Goal: Information Seeking & Learning: Learn about a topic

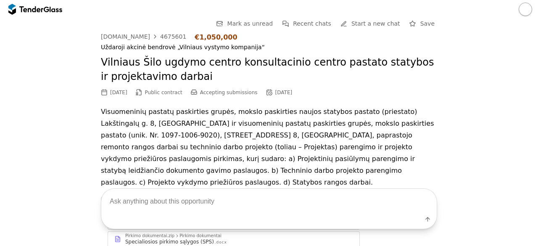
scroll to position [1240, 0]
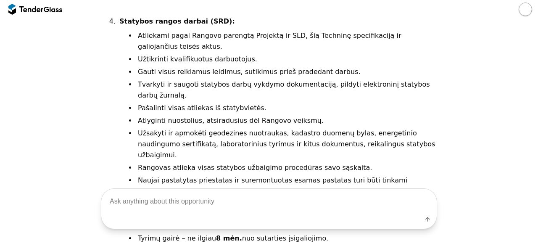
click at [30, 7] on div at bounding box center [31, 8] width 24 height 5
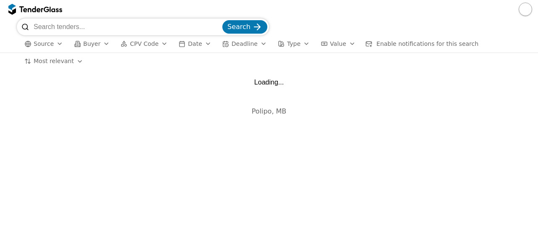
click at [110, 27] on input "search" at bounding box center [127, 26] width 187 height 17
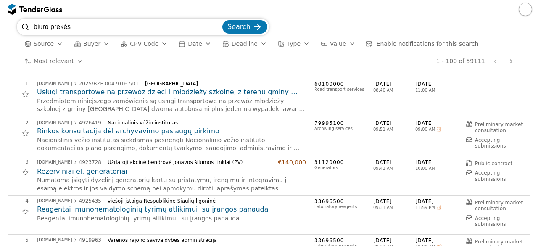
type input "biuro prekės"
click at [261, 26] on div "submit" at bounding box center [257, 27] width 33 height 33
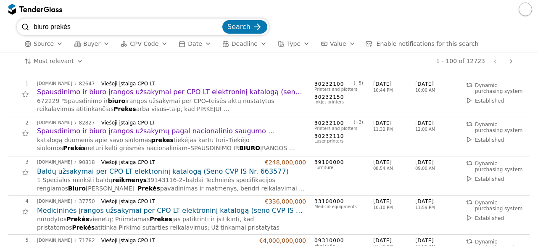
click at [257, 67] on div "1 - 100 of 12723 Previous page Next page" at bounding box center [304, 61] width 426 height 17
click at [194, 130] on h2 "Spausdinimo ir biuro įrangos užsakymų pagal nacionalinio saugumo reikalavimus p…" at bounding box center [171, 130] width 269 height 9
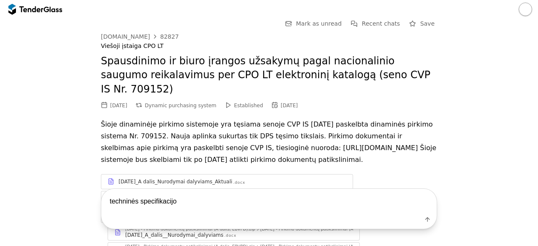
type textarea "techninės specifikacijos"
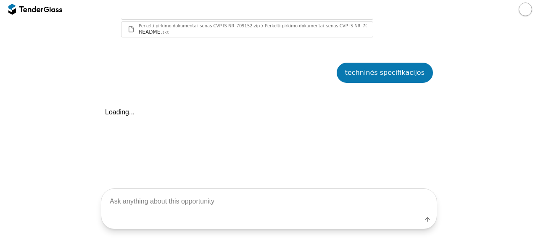
scroll to position [1173, 0]
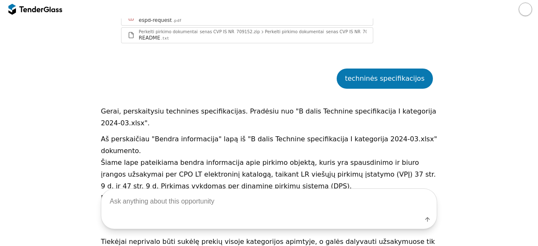
scroll to position [1164, 0]
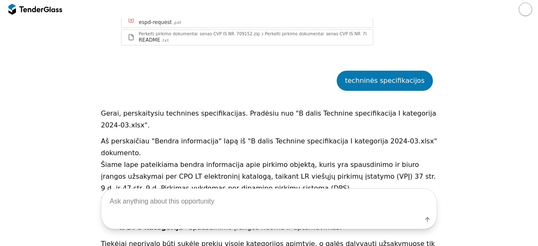
click at [28, 13] on div at bounding box center [35, 9] width 54 height 13
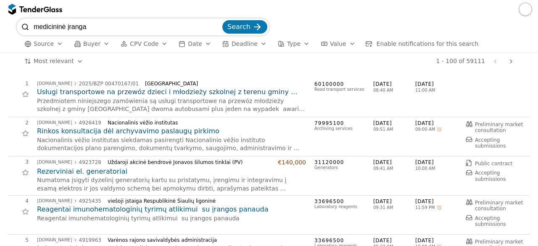
type input "medicininė įranga"
click at [246, 28] on span "Search" at bounding box center [238, 27] width 23 height 8
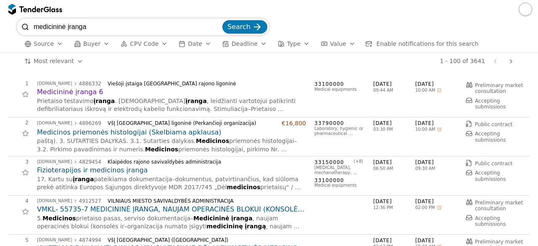
click at [82, 93] on h2 "Medicininė įranga 6" at bounding box center [171, 91] width 269 height 9
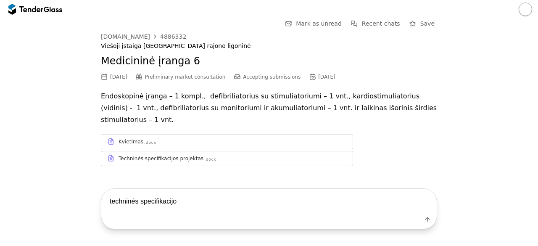
type textarea "techninės specifikacijos"
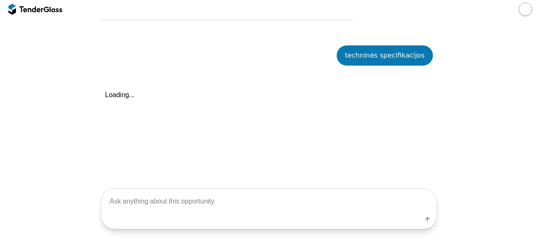
scroll to position [147, 0]
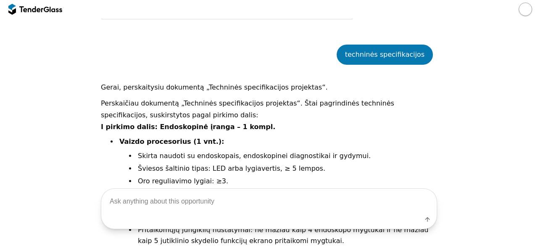
drag, startPoint x: 531, startPoint y: 89, endPoint x: 535, endPoint y: 107, distance: 18.5
click at [535, 107] on div "Go Back Mark as unread Recent chats Save viesiejipirkimai.lt 4886332 Viešoji įs…" at bounding box center [269, 131] width 538 height 227
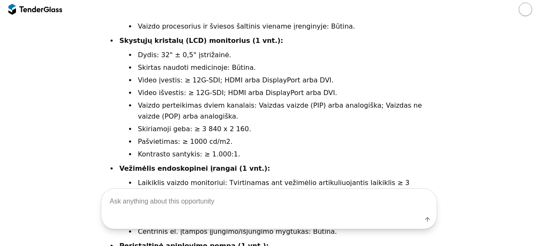
scroll to position [0, 0]
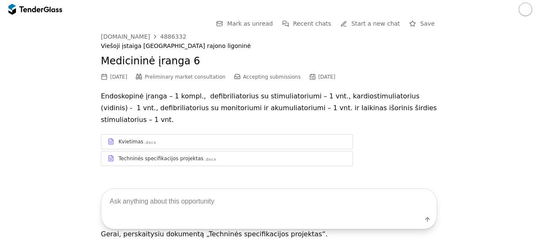
click at [48, 9] on div at bounding box center [46, 8] width 5 height 5
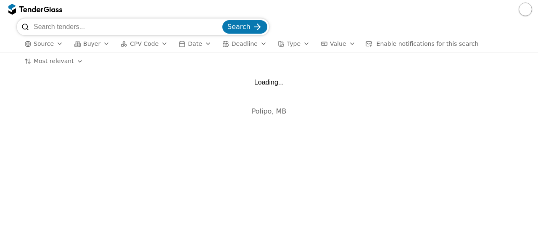
click at [55, 24] on input "search" at bounding box center [127, 26] width 187 height 17
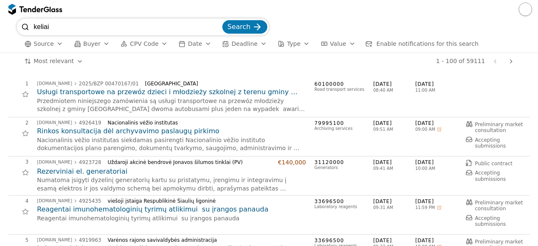
type input "keliai"
click at [252, 25] on button "Search" at bounding box center [244, 26] width 45 height 13
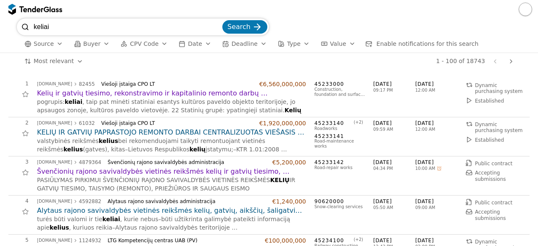
click at [230, 198] on div "viesiejipirkimai.lt 4592882 Alytaus rajono savivaldybės administracija €1,240,0…" at bounding box center [171, 201] width 269 height 7
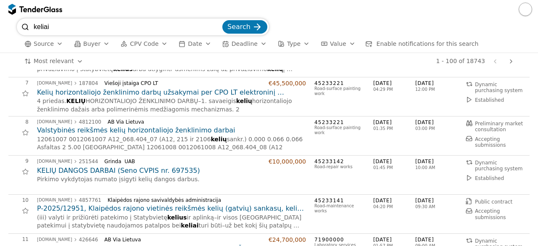
scroll to position [252, 0]
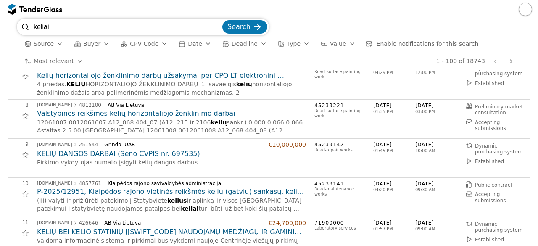
click at [229, 191] on h2 "P-2025/12951, Klaipėdos rajono vietinės reikšmės kelių (gatvių) sankasų, kelio …" at bounding box center [171, 191] width 269 height 9
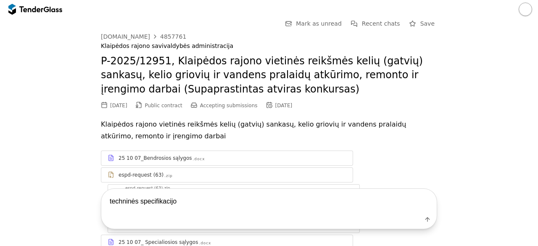
type textarea "techninės specifikacijos"
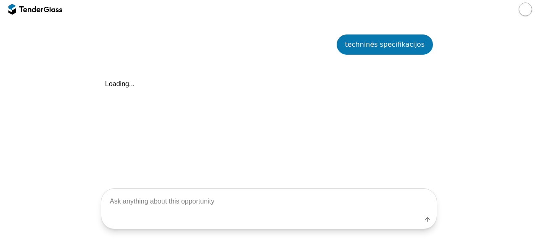
scroll to position [276, 0]
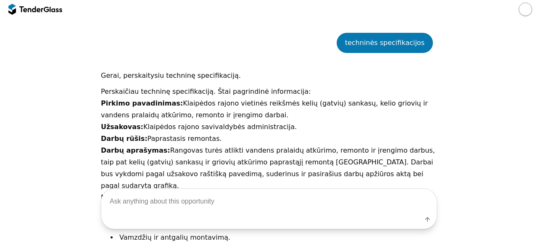
click at [307, 121] on p "Užsakovas: Klaipėdos rajono savivaldybės administracija." at bounding box center [269, 127] width 336 height 12
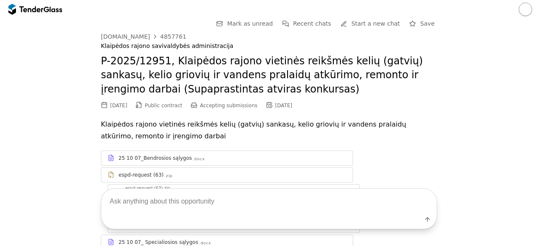
click at [531, 38] on div "Go Back Mark as unread Recent chats Start a new chat Save viesiejipirkimai.lt 4…" at bounding box center [269, 131] width 538 height 227
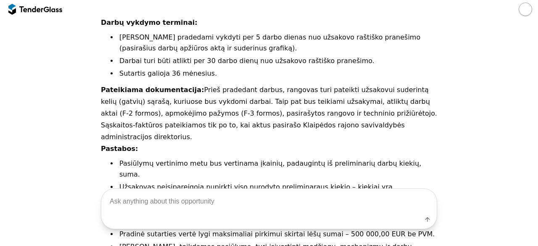
scroll to position [733, 0]
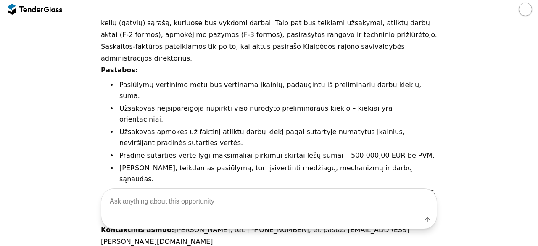
click at [54, 11] on div at bounding box center [56, 8] width 13 height 5
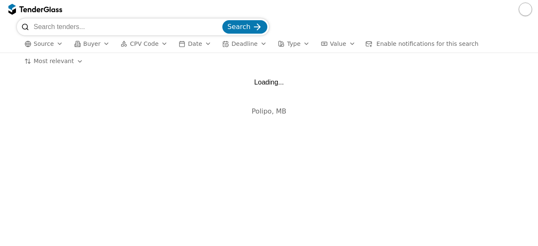
click at [114, 25] on input "search" at bounding box center [127, 26] width 187 height 17
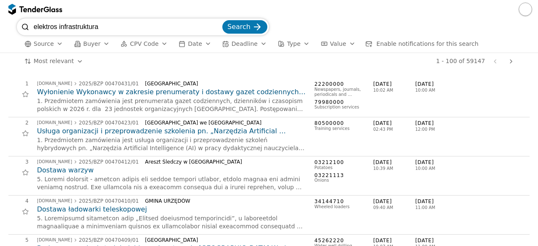
type input "elektros infrastruktura"
click at [234, 32] on button "Search" at bounding box center [244, 26] width 45 height 13
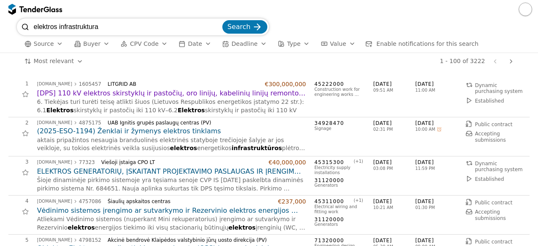
click at [182, 91] on h2 "[DPS] 110 kV elektros skirstyklų ir pastočių, oro linijų, kabelinių linijų remo…" at bounding box center [171, 93] width 269 height 9
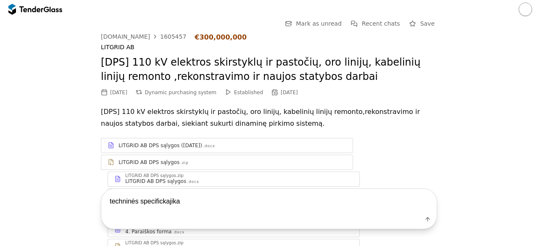
type textarea "techninės specifickajikas"
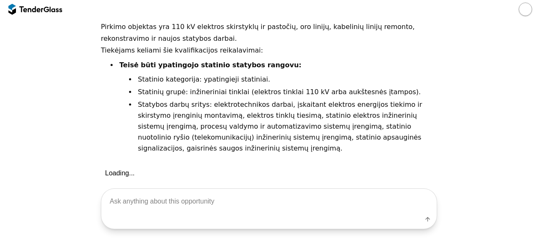
scroll to position [394, 0]
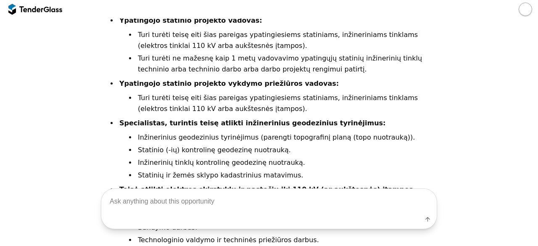
scroll to position [645, 0]
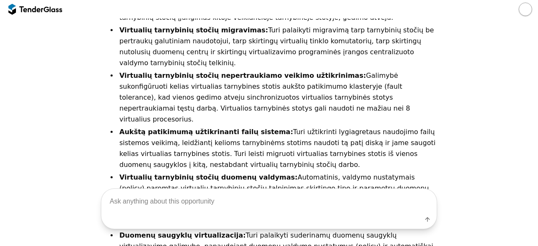
scroll to position [234, 0]
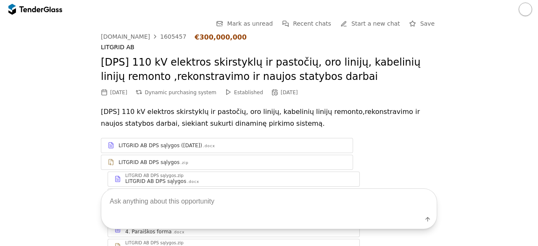
scroll to position [645, 0]
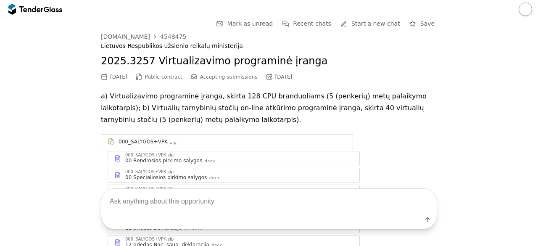
scroll to position [234, 0]
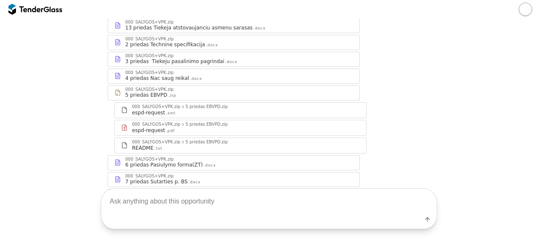
click at [52, 11] on div at bounding box center [56, 8] width 13 height 5
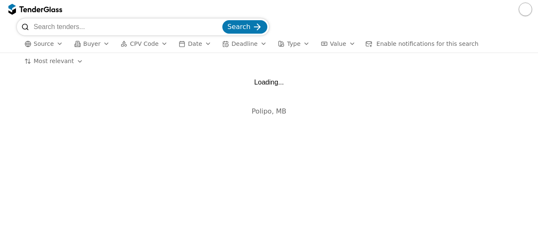
click at [68, 31] on input "search" at bounding box center [127, 26] width 187 height 17
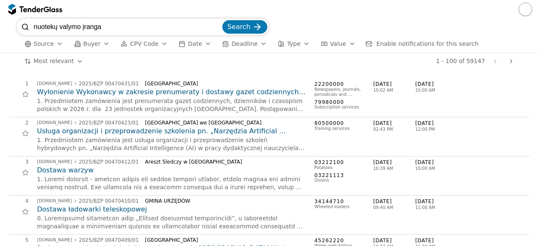
type input "nuotekų valymo įranga"
click at [222, 20] on button "Search" at bounding box center [244, 26] width 45 height 13
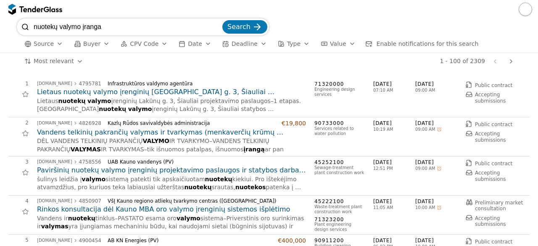
click at [256, 166] on h2 "Paviršinių nuotekų valymo įrenginių projektavimo paslaugos ir statybos darbai D…" at bounding box center [171, 170] width 269 height 9
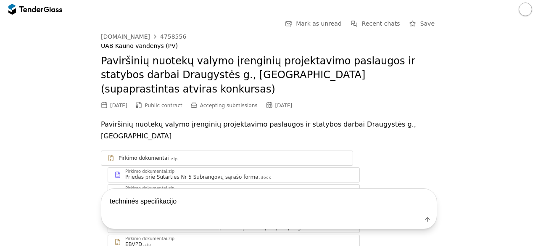
type textarea "techninės specifikacijos"
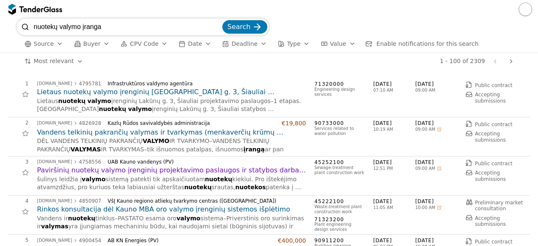
click at [25, 8] on div at bounding box center [31, 8] width 24 height 5
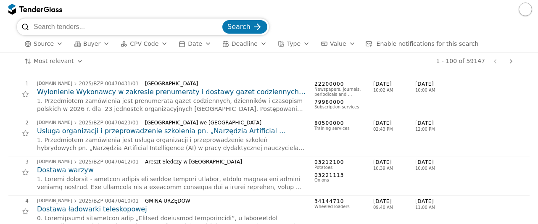
click at [55, 46] on div "button" at bounding box center [60, 44] width 24 height 22
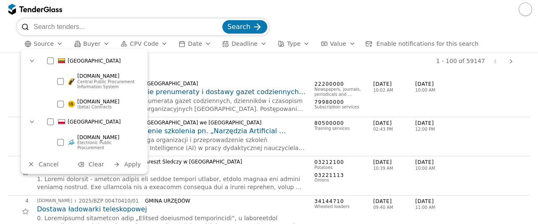
click at [8, 52] on div "Search Source Buyer CPV Code Date Deadline Type Value Enable notifications for …" at bounding box center [268, 35] width 529 height 34
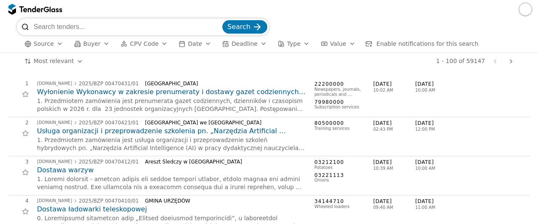
click at [100, 44] on div "button" at bounding box center [107, 44] width 24 height 22
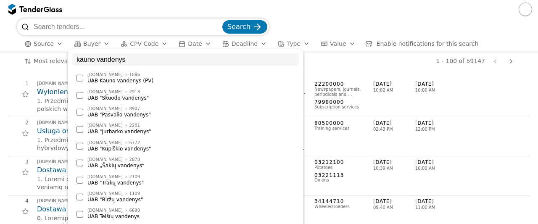
type input "kauno vandenys"
click at [81, 79] on div at bounding box center [79, 78] width 7 height 7
click at [140, 42] on span "CPV Code" at bounding box center [144, 43] width 29 height 7
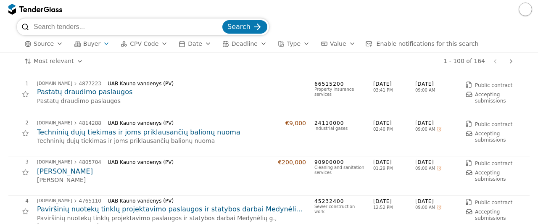
click at [196, 45] on div "button" at bounding box center [208, 44] width 24 height 22
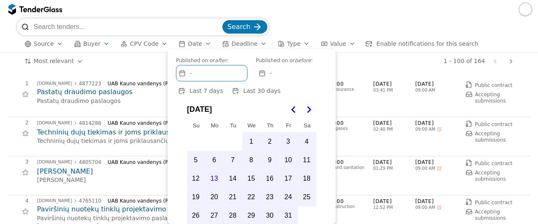
click at [351, 69] on div "1 - 100 of 164 Previous page Next page" at bounding box center [304, 61] width 426 height 17
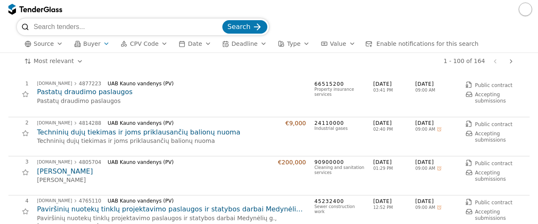
click at [376, 43] on span "Enable notifications for this search" at bounding box center [427, 43] width 102 height 7
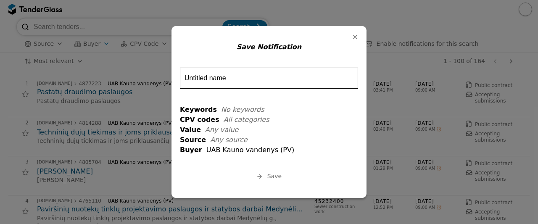
click at [356, 39] on div "button" at bounding box center [355, 37] width 22 height 22
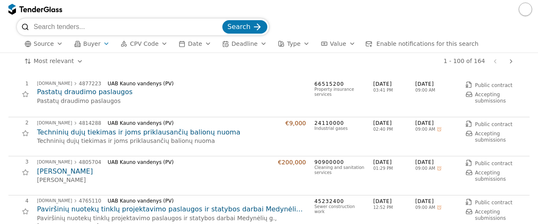
click at [96, 45] on button "Buyer" at bounding box center [92, 44] width 42 height 11
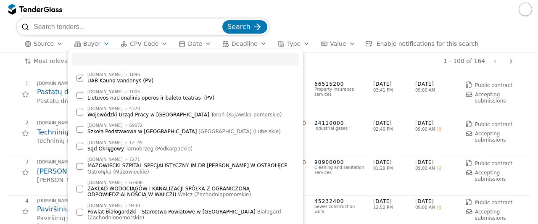
click at [79, 79] on div at bounding box center [79, 78] width 29 height 29
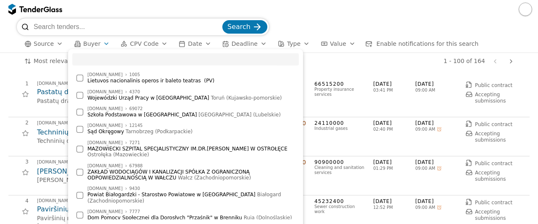
click at [14, 47] on div "Search Source Buyer CPV Code Date Deadline Type Value Enable notifications for …" at bounding box center [268, 35] width 529 height 34
click at [57, 22] on input "search" at bounding box center [127, 26] width 187 height 17
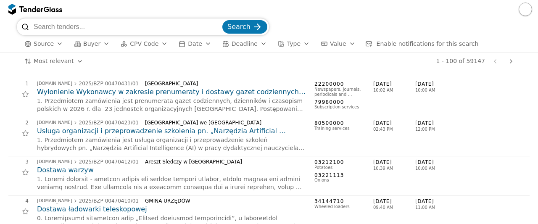
click at [50, 29] on input "search" at bounding box center [127, 26] width 187 height 17
type input "nuotekų valymo įranga"
click at [222, 20] on button "Search" at bounding box center [244, 26] width 45 height 13
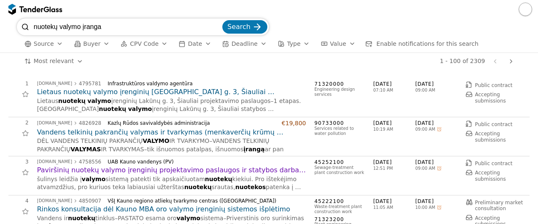
click at [80, 169] on h2 "Paviršinių nuotekų valymo įrenginių projektavimo paslaugos ir statybos darbai D…" at bounding box center [171, 170] width 269 height 9
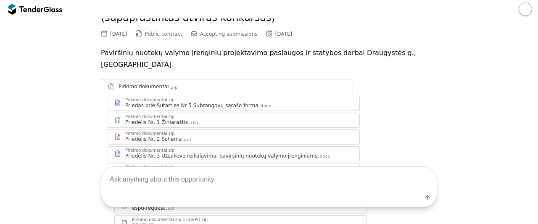
scroll to position [71, 0]
click at [191, 103] on div "Priedas prie Sutarties Nr 5 Subrangovų sąrašo forma" at bounding box center [191, 106] width 133 height 7
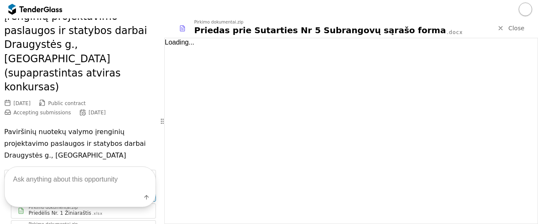
scroll to position [127, 0]
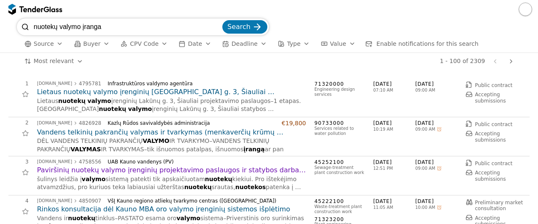
click at [102, 169] on h2 "Paviršinių nuotekų valymo įrenginių projektavimo paslaugos ir statybos darbai D…" at bounding box center [171, 170] width 269 height 9
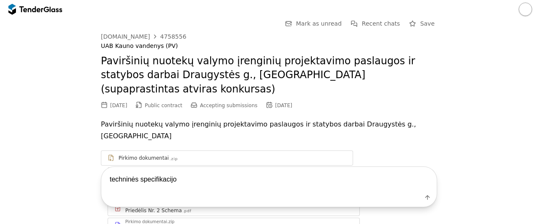
type textarea "techninės specifikacijos"
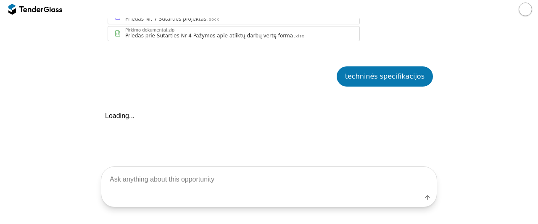
scroll to position [402, 0]
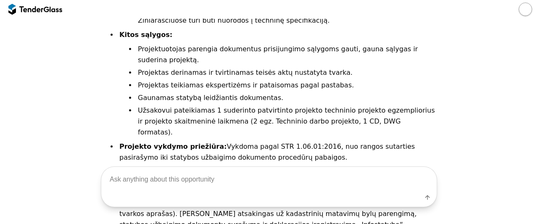
scroll to position [1158, 0]
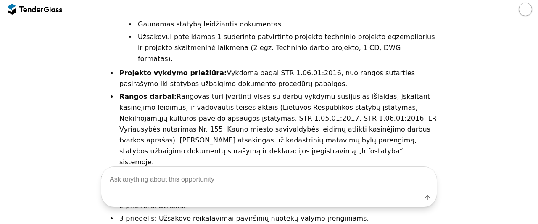
click at [165, 189] on textarea at bounding box center [268, 179] width 335 height 25
type textarea "pristatymo terminai"
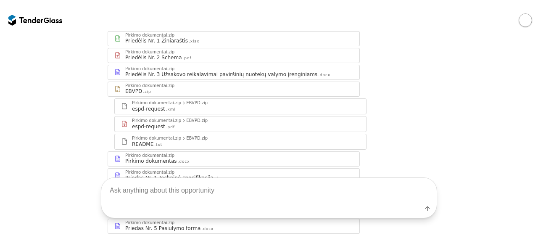
scroll to position [0, 0]
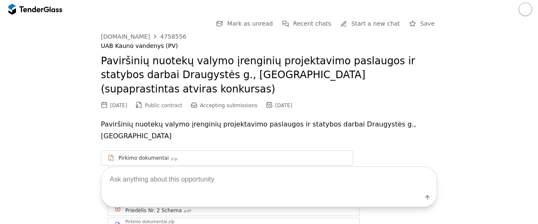
click at [42, 10] on div at bounding box center [31, 8] width 24 height 5
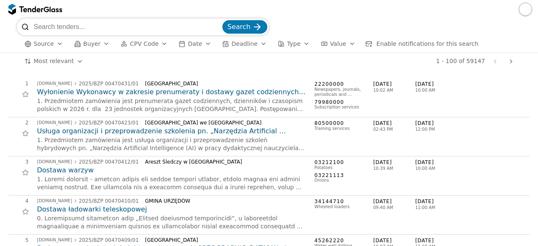
click at [81, 23] on input "search" at bounding box center [127, 26] width 187 height 17
click at [69, 24] on input "search" at bounding box center [127, 26] width 187 height 17
type input "logistikos paslaugos"
click at [222, 20] on button "Search" at bounding box center [244, 26] width 45 height 13
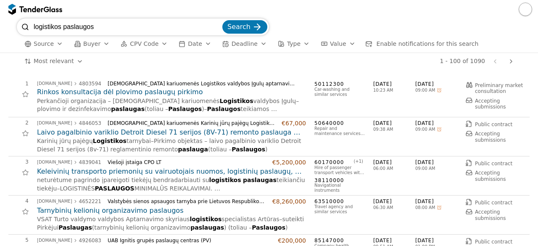
click at [259, 190] on div "neturėtume pagrindo įpareigoti tiekėjų bendradarbiauti su logistikos paslaugas …" at bounding box center [171, 184] width 269 height 16
drag, startPoint x: 103, startPoint y: 26, endPoint x: 54, endPoint y: 32, distance: 49.6
click at [54, 33] on input "logistikos paslaugos" at bounding box center [127, 26] width 187 height 17
type input "logistika"
click at [222, 20] on button "Search" at bounding box center [244, 26] width 45 height 13
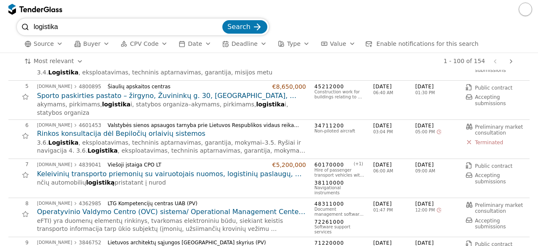
scroll to position [160, 0]
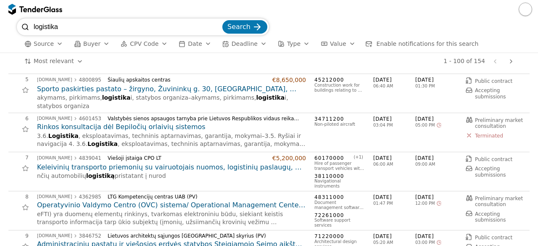
click at [242, 168] on h2 "Keleivinių transporto priemonių su vairuotojais nuomos, logistinių paslaugų, sk…" at bounding box center [171, 167] width 269 height 9
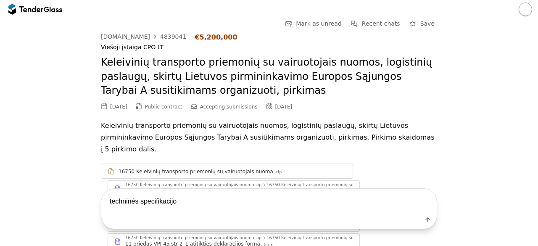
type textarea "techninės specifikacijos"
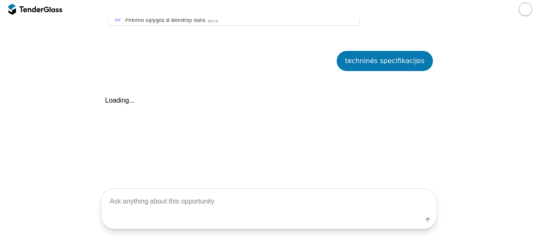
scroll to position [524, 0]
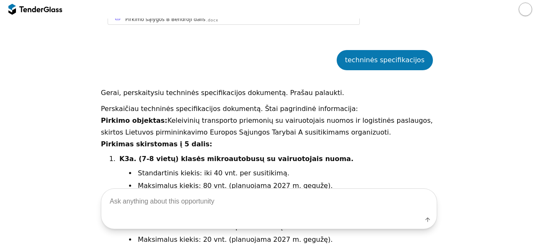
click at [50, 11] on div at bounding box center [56, 8] width 13 height 5
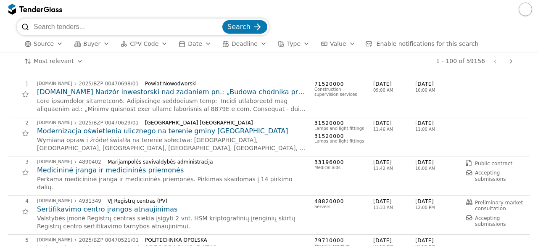
click at [83, 29] on input "search" at bounding box center [127, 26] width 187 height 17
type input "metalo apdirbimas"
click at [253, 27] on div "submit" at bounding box center [257, 27] width 33 height 33
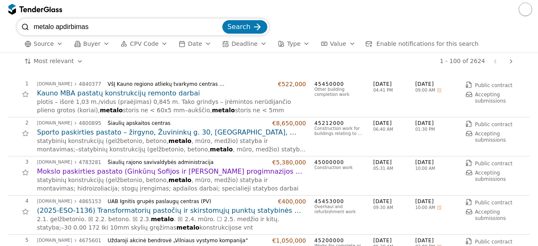
click at [211, 196] on div "4 [DOMAIN_NAME] 4865153 UAB Ignitis grupės paslaugų centras (PV) €400,000 (2025…" at bounding box center [268, 214] width 521 height 39
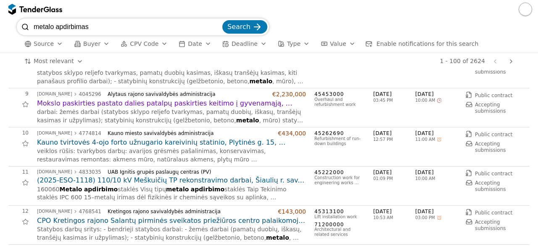
scroll to position [319, 0]
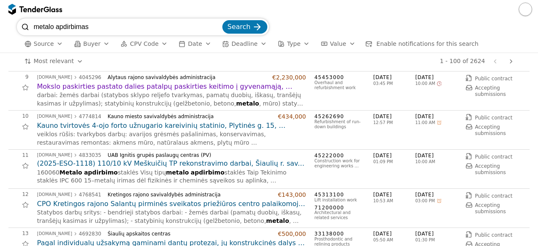
click at [207, 159] on h2 "(2025-ESO-1118) 110/10 kV Meškuičių TP rekonstravimo darbai, Šiaulių r. sav., […" at bounding box center [171, 163] width 269 height 9
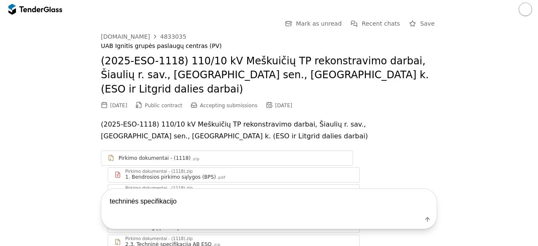
type textarea "techninės specifikacijos"
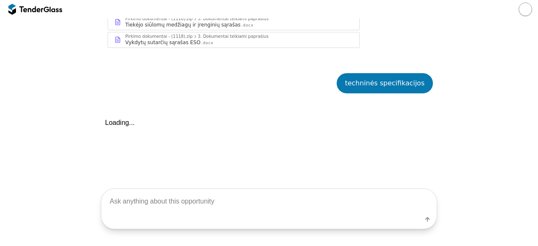
scroll to position [1959, 0]
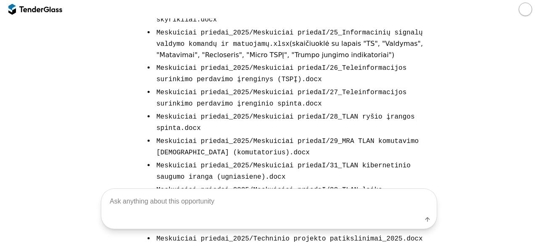
scroll to position [2689, 0]
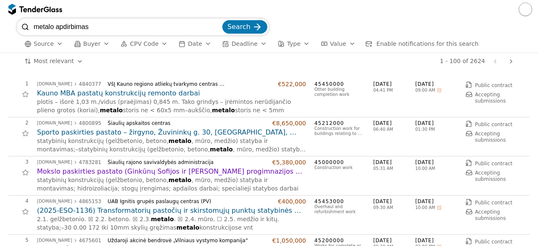
scroll to position [319, 0]
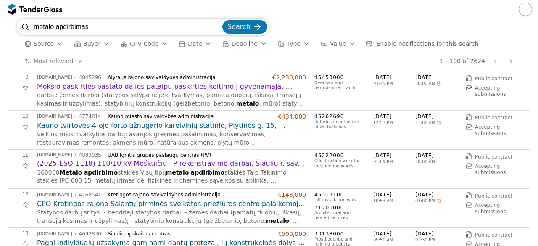
click at [8, 200] on div "12" at bounding box center [18, 199] width 20 height 17
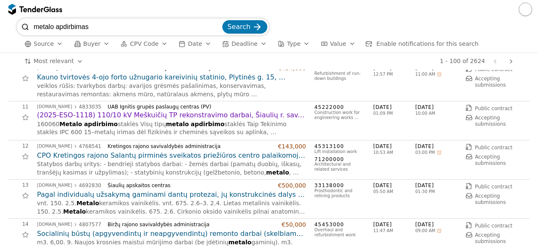
scroll to position [386, 0]
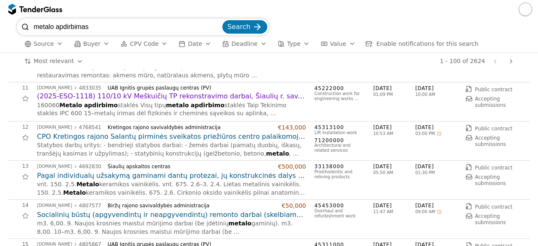
click at [3, 223] on div "# Opportunity Published Deadline 1 [DOMAIN_NAME] 4840377 VšĮ Kauno regiono atli…" at bounding box center [269, 158] width 538 height 176
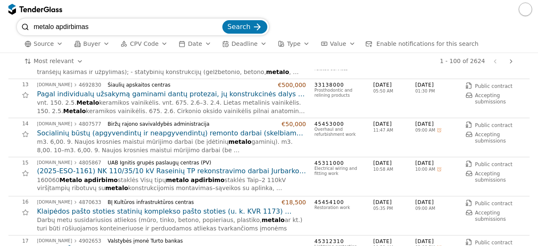
scroll to position [470, 0]
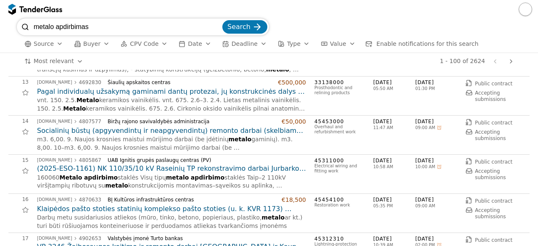
click at [138, 174] on span "staklės Visų tipų" at bounding box center [142, 177] width 48 height 7
click at [138, 170] on h2 "(2025-ESO-1161) NK 110/35/10 kV Raseinių TP rekonstravimo darbai Jurbarko g. 37…" at bounding box center [171, 168] width 269 height 9
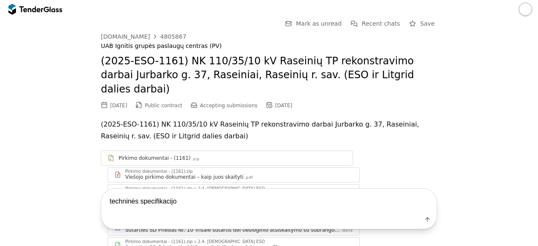
type textarea "techninės specifikacijos"
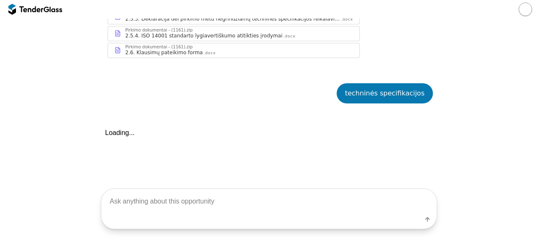
scroll to position [1595, 0]
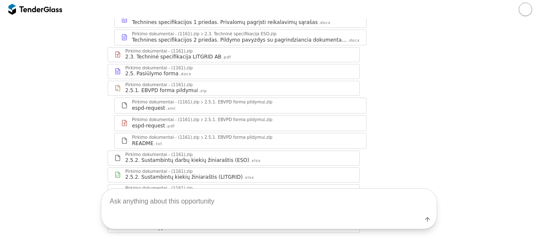
scroll to position [1600, 0]
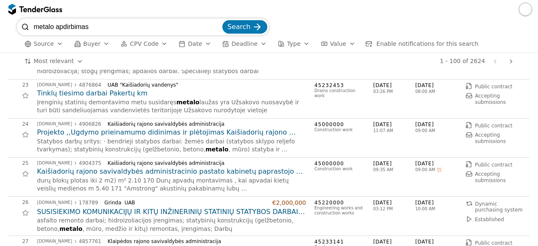
scroll to position [797, 0]
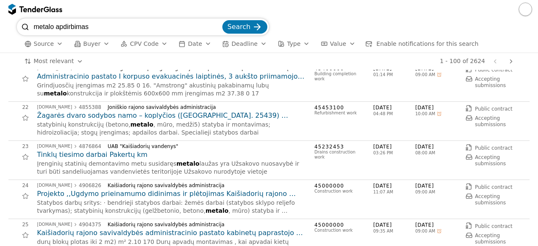
click at [232, 143] on div "UAB "Kaišiadorių vandenys"" at bounding box center [204, 146] width 192 height 6
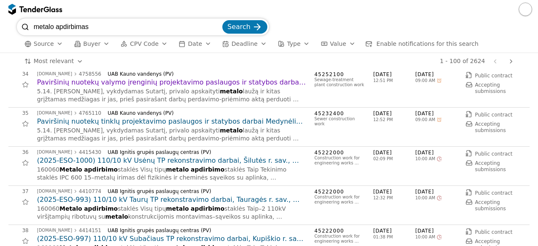
scroll to position [1301, 0]
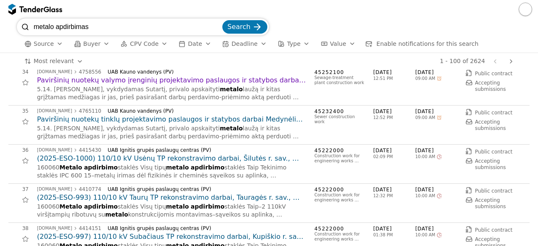
click at [228, 154] on h2 "(2025-ESO-1000) 110/10 kV Usėnų TP rekonstravimo darbai, Šilutės r. sav., [GEOG…" at bounding box center [171, 158] width 269 height 9
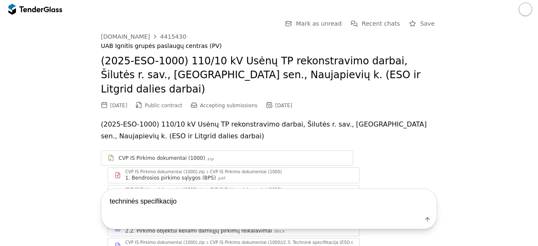
type textarea "techninės specifikacijos"
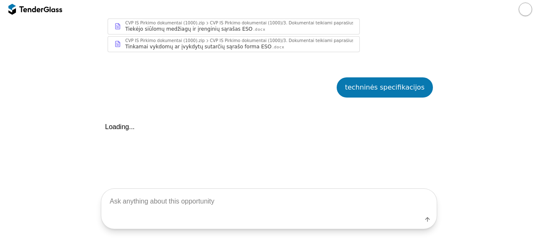
scroll to position [1984, 0]
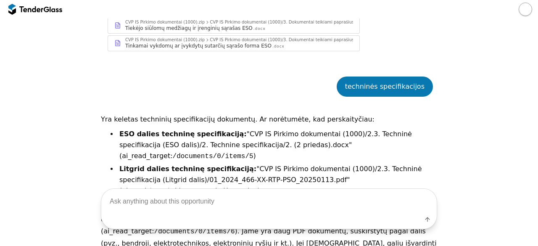
scroll to position [2012, 0]
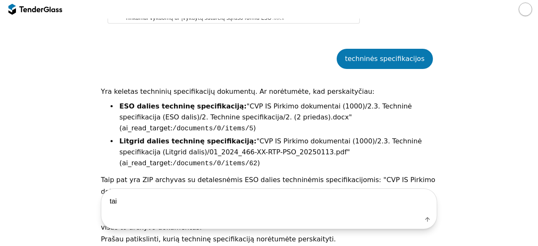
type textarea "taip"
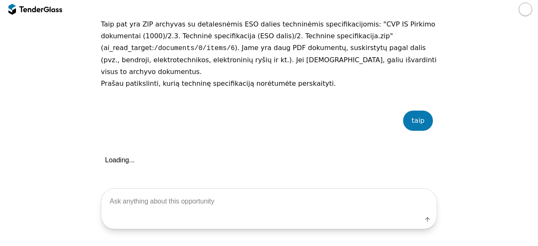
scroll to position [2168, 0]
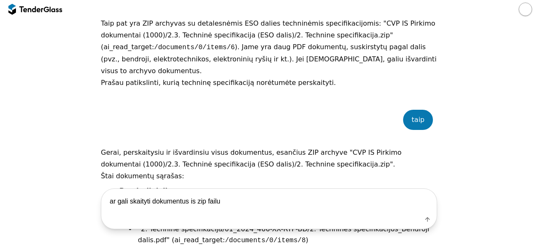
type textarea "ar gali skaityti dokumentus is zip failu?"
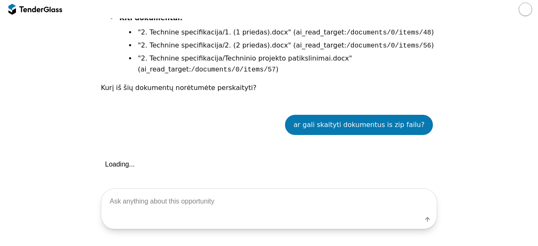
scroll to position [3678, 0]
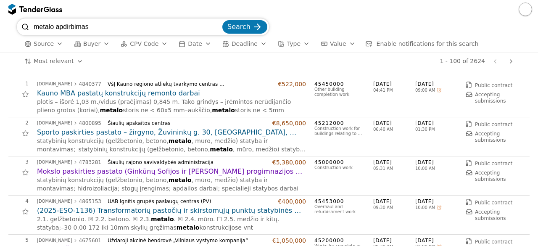
drag, startPoint x: 93, startPoint y: 28, endPoint x: 1, endPoint y: 58, distance: 97.0
click at [1, 58] on div "metalo apdirbimas Search Source Buyer CPV Code Date Deadline Type Value Enable …" at bounding box center [269, 131] width 538 height 227
type input "elektros spintos"
click at [222, 20] on button "Search" at bounding box center [244, 26] width 45 height 13
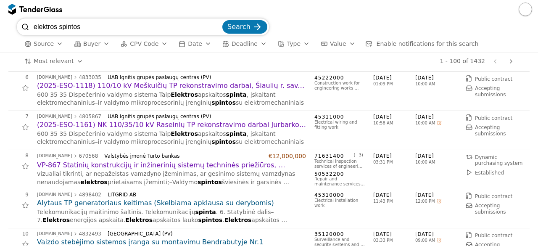
scroll to position [243, 0]
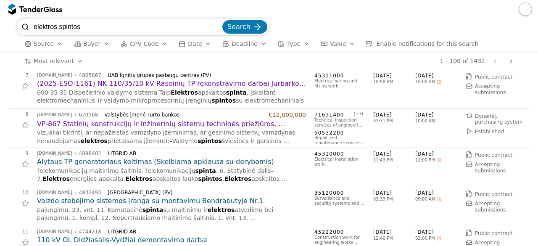
click at [273, 229] on div "LITGRID AB" at bounding box center [204, 232] width 192 height 6
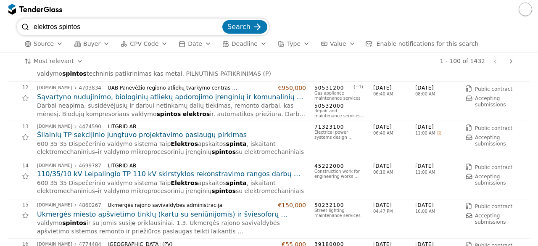
scroll to position [428, 0]
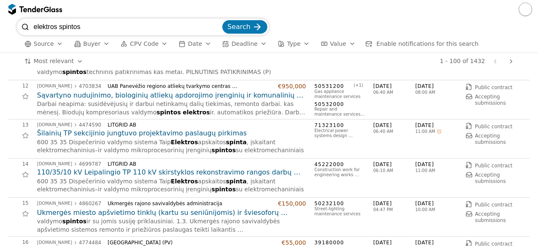
click at [192, 130] on h2 "Šilainių TP sekcijinio jungtuvo projektavimo paslaugų pirkimas" at bounding box center [171, 133] width 269 height 9
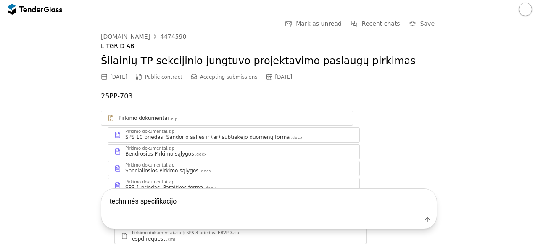
type textarea "techninės specifikacijos"
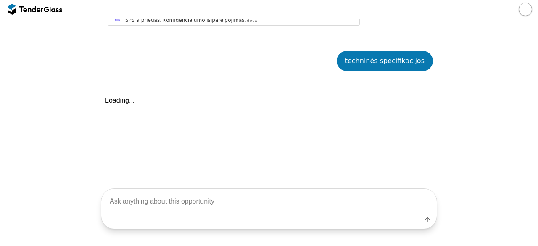
scroll to position [1431, 0]
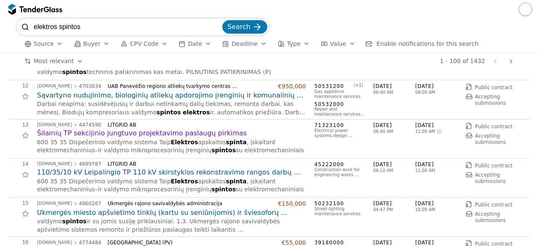
scroll to position [434, 0]
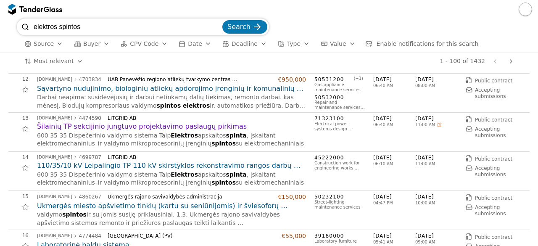
click at [272, 161] on h2 "110/35/10 kV Leipalingio TP 110 kV skirstyklos rekonstravimo rangos darbų pirki…" at bounding box center [171, 165] width 269 height 9
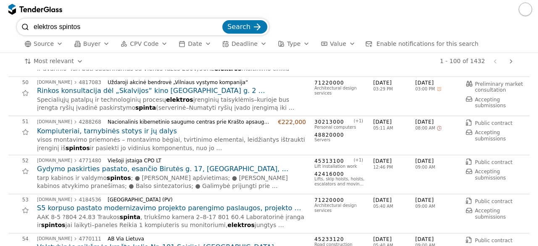
scroll to position [1929, 0]
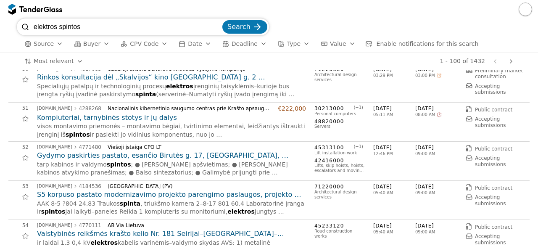
click at [242, 151] on h2 "Gydymo paskirties pastato, esančio Birutės g. 17, [GEOGRAPHIC_DATA], kapitalini…" at bounding box center [171, 155] width 269 height 9
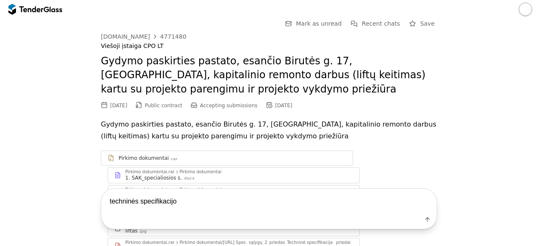
type textarea "techninės specifikacijos"
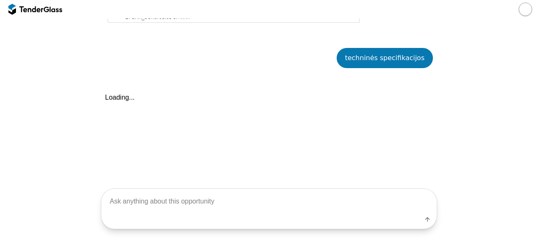
scroll to position [401, 0]
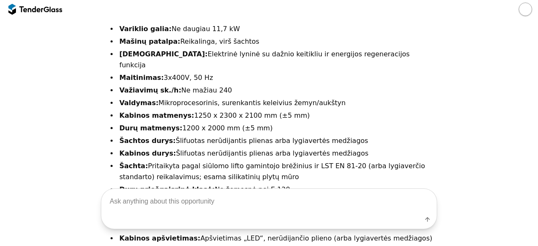
scroll to position [720, 0]
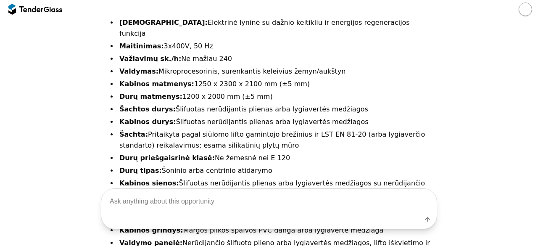
click at [53, 10] on div at bounding box center [56, 8] width 13 height 5
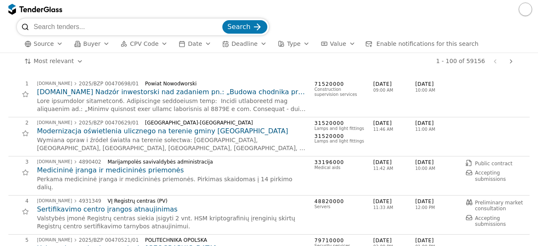
click at [87, 29] on input "search" at bounding box center [127, 26] width 187 height 17
type input "mokymo kursai"
click at [222, 20] on button "Search" at bounding box center [244, 26] width 45 height 13
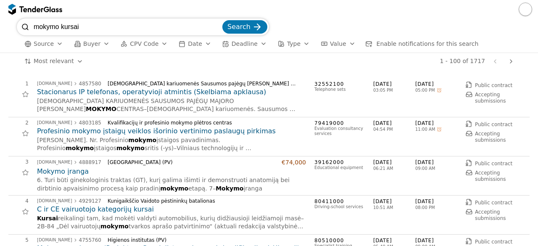
click at [4, 175] on div "# Opportunity Published Deadline 1 [DOMAIN_NAME] 4857580 [DEMOGRAPHIC_DATA] kar…" at bounding box center [269, 158] width 538 height 176
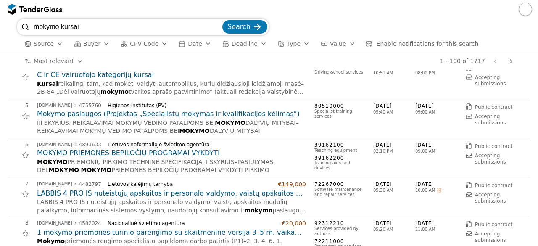
scroll to position [151, 0]
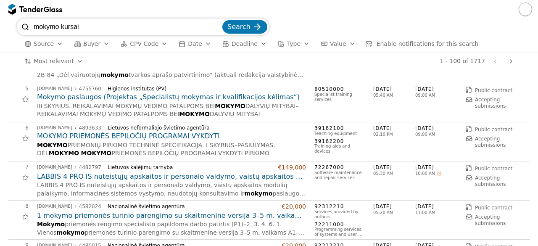
click at [115, 99] on h2 "Mokymo paslaugos (Projektas „Specialistų mokymas ir kvalifikacijos kėlimas“)" at bounding box center [171, 96] width 269 height 9
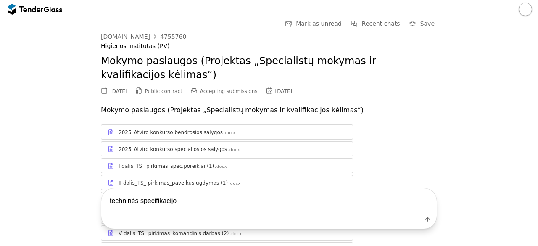
type textarea "techninės specifikacijos"
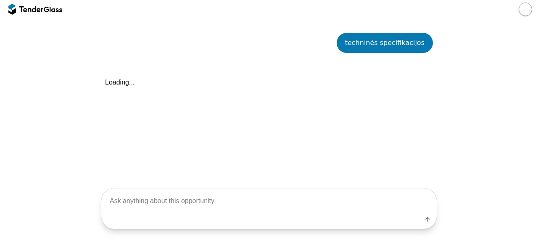
scroll to position [250, 0]
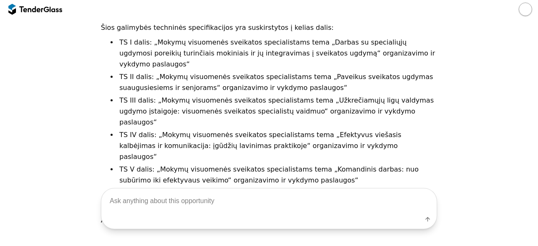
scroll to position [323, 0]
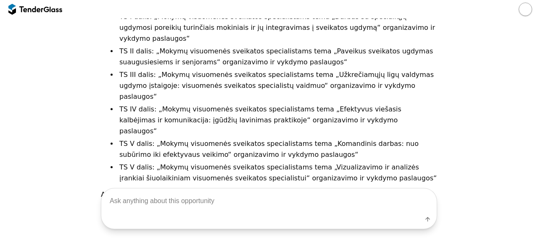
click at [238, 195] on textarea at bounding box center [268, 201] width 335 height 25
type textarea "visas"
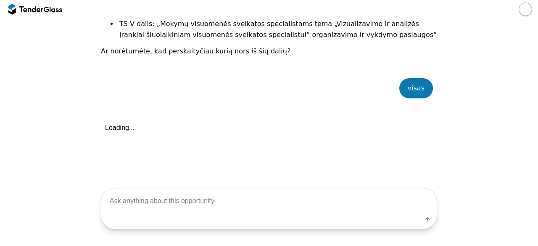
scroll to position [479, 0]
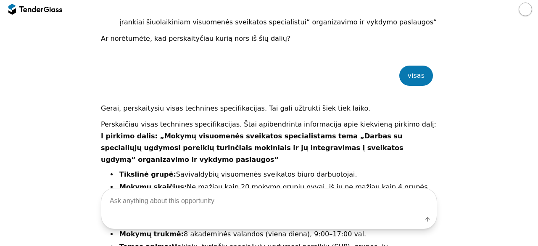
click at [34, 8] on div at bounding box center [31, 8] width 24 height 5
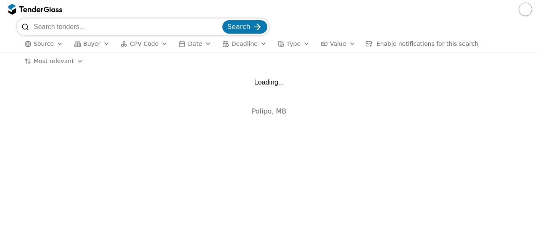
click at [53, 27] on input "search" at bounding box center [127, 26] width 187 height 17
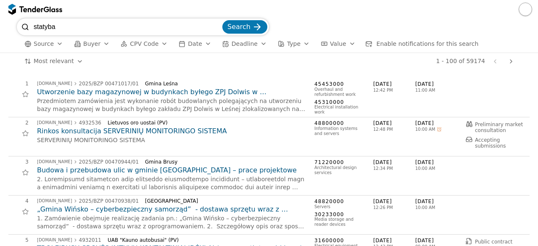
type input "statyba"
click at [248, 29] on span "Search" at bounding box center [238, 27] width 23 height 8
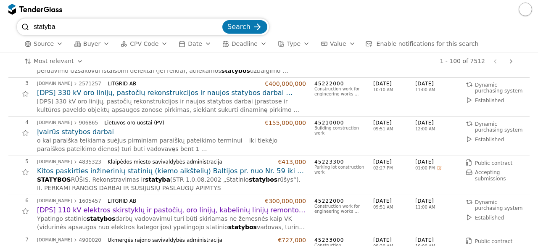
scroll to position [99, 0]
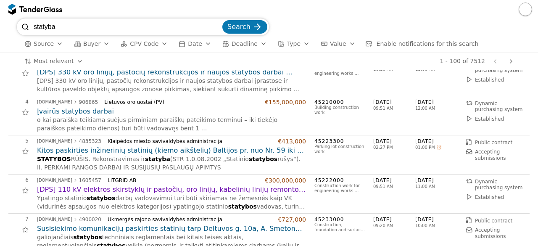
click at [93, 111] on h2 "Įvairūs statybos darbai" at bounding box center [171, 111] width 269 height 9
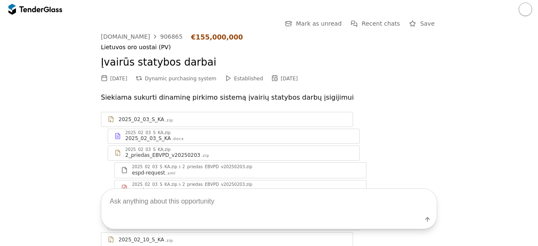
click at [176, 200] on textarea at bounding box center [268, 201] width 335 height 25
type textarea "techninės specifikacijos"
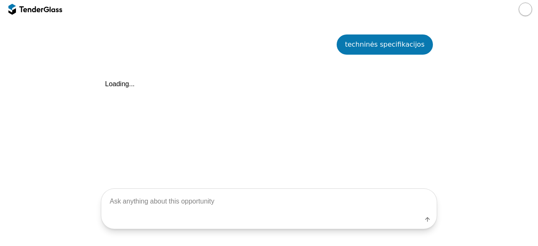
scroll to position [526, 0]
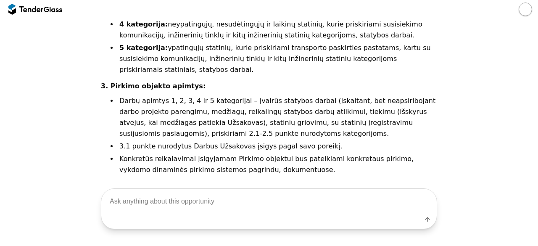
scroll to position [770, 0]
click at [531, 214] on div "Label" at bounding box center [269, 208] width 538 height 74
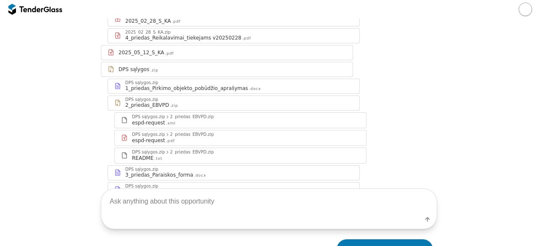
scroll to position [320, 0]
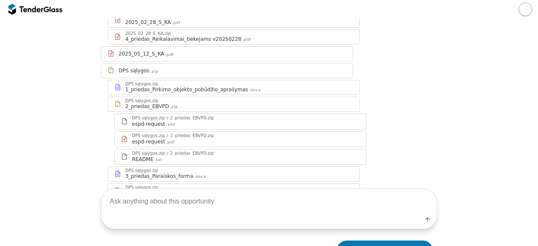
click at [33, 11] on div at bounding box center [31, 8] width 24 height 5
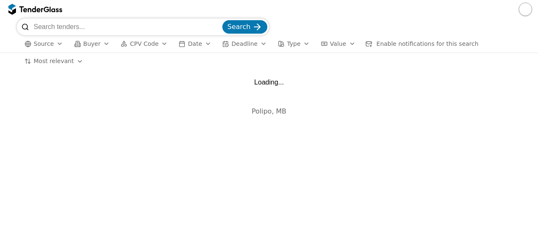
click at [102, 28] on input "search" at bounding box center [127, 26] width 187 height 17
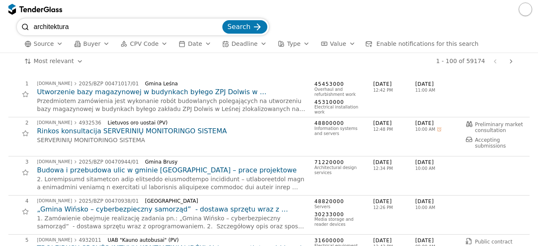
type input "architektura"
click at [222, 20] on button "Search" at bounding box center [244, 26] width 45 height 13
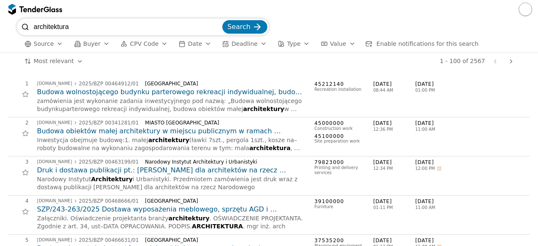
drag, startPoint x: 79, startPoint y: 26, endPoint x: 3, endPoint y: 42, distance: 78.0
click at [3, 42] on div "architektura Search Source Buyer CPV Code Date Deadline Type Value Enable notif…" at bounding box center [269, 35] width 538 height 34
click at [90, 32] on input "architektura" at bounding box center [127, 26] width 187 height 17
type input "architektura projektavimas"
click at [222, 20] on button "Search" at bounding box center [244, 26] width 45 height 13
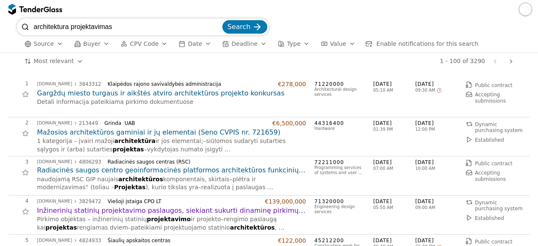
click at [164, 91] on h2 "Gargždų miesto turgaus ir aikštės atviro architektūros projekto konkursas" at bounding box center [171, 93] width 269 height 9
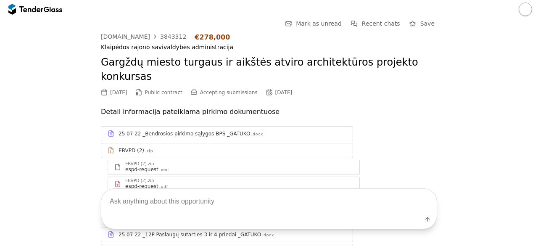
click at [165, 210] on textarea at bounding box center [268, 201] width 335 height 25
type textarea "techninės specifikacijos"
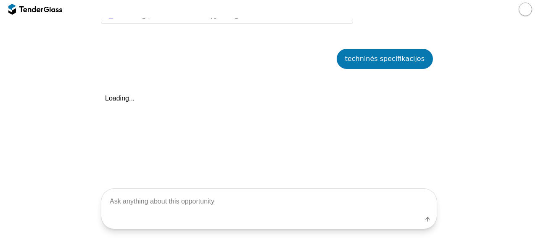
scroll to position [287, 0]
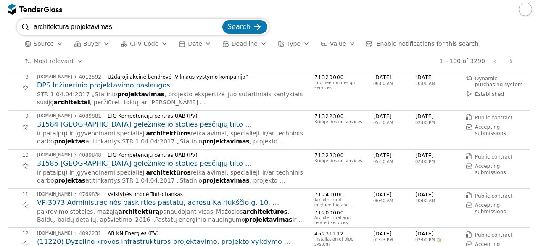
scroll to position [287, 0]
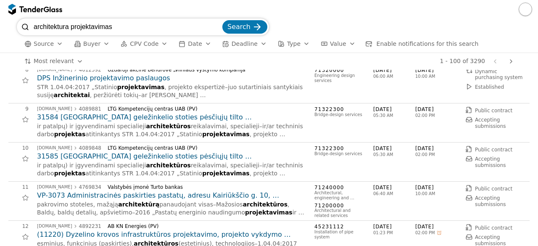
click at [224, 156] on h2 "31585 [GEOGRAPHIC_DATA] geležinkelio stoties pėsčiųjų tilto [GEOGRAPHIC_DATA] […" at bounding box center [171, 156] width 269 height 9
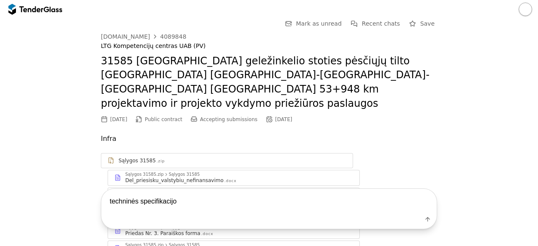
type textarea "techninės specifikacijos"
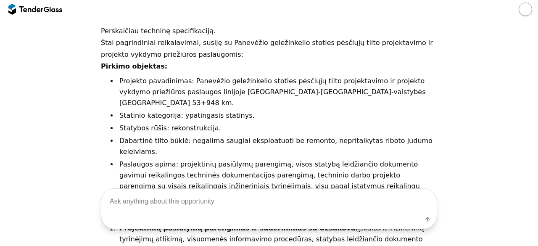
scroll to position [650, 0]
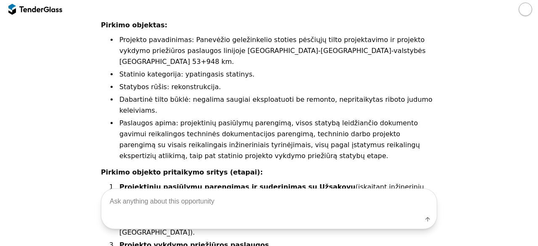
click at [42, 8] on div at bounding box center [31, 8] width 24 height 5
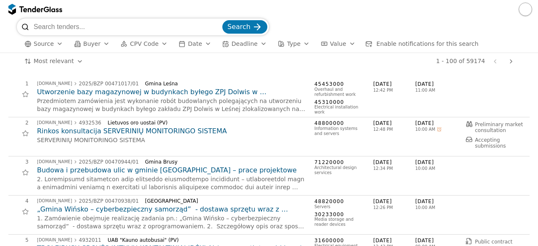
click at [65, 28] on input "search" at bounding box center [127, 26] width 187 height 17
type input "laboratorijos įranga"
click at [222, 20] on button "Search" at bounding box center [244, 26] width 45 height 13
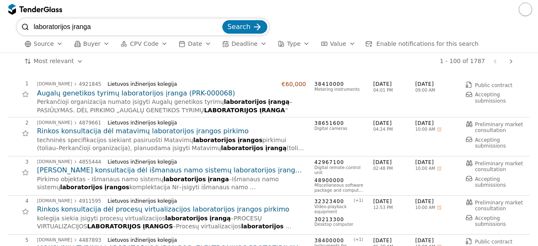
click at [104, 95] on h2 "Augalų genetikos tyrimų laboratorijos įranga (PRK-000068)" at bounding box center [171, 93] width 269 height 9
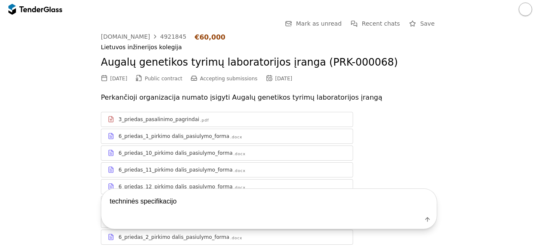
type textarea "techninės specifikacijos"
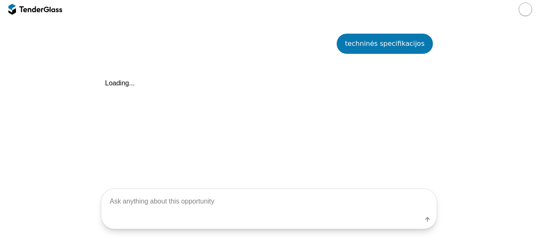
scroll to position [539, 0]
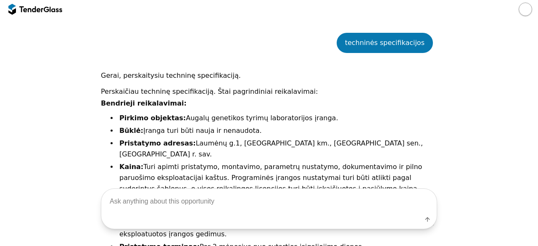
click at [44, 13] on div at bounding box center [35, 9] width 54 height 13
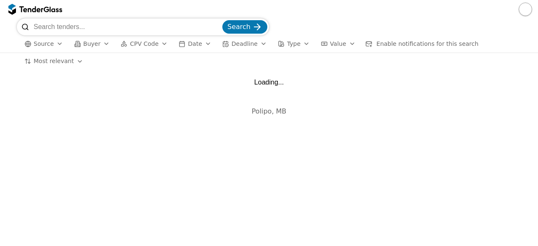
click at [65, 25] on input "search" at bounding box center [127, 26] width 187 height 17
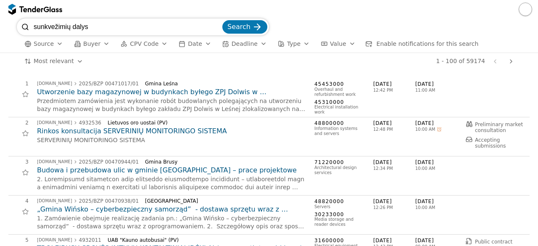
type input "sunkvežimių dalys"
click at [222, 20] on button "Search" at bounding box center [244, 26] width 45 height 13
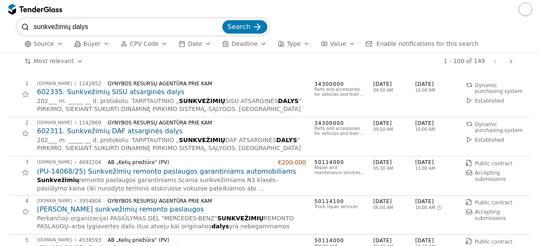
click at [137, 208] on h2 "[PERSON_NAME] sunkvežimių remonto paslaugos" at bounding box center [171, 209] width 269 height 9
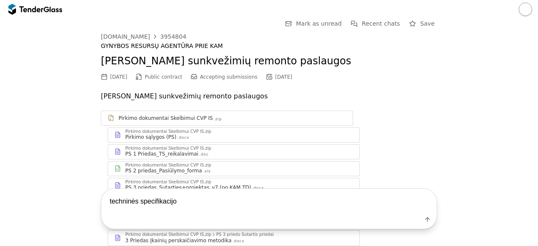
type textarea "techninės specifikacijos"
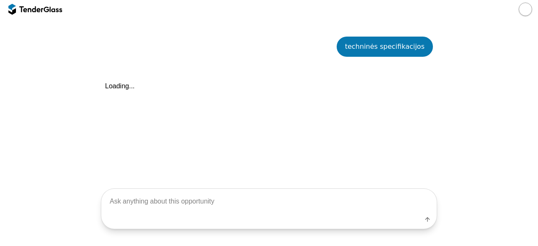
scroll to position [390, 0]
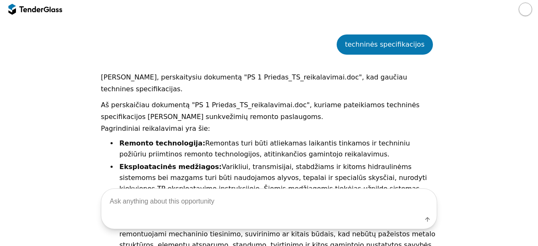
click at [32, 9] on div at bounding box center [31, 8] width 24 height 5
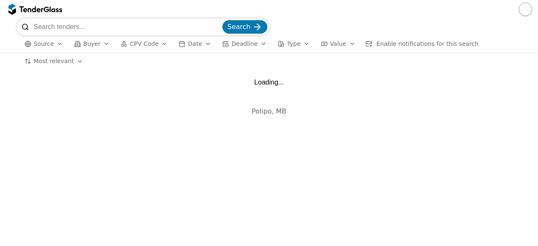
click at [51, 24] on input "search" at bounding box center [127, 26] width 187 height 17
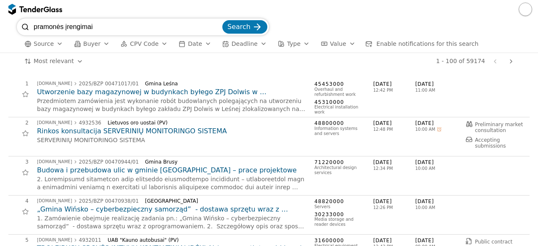
type input "pramonės įrengimai"
click at [255, 23] on div "submit" at bounding box center [257, 27] width 33 height 33
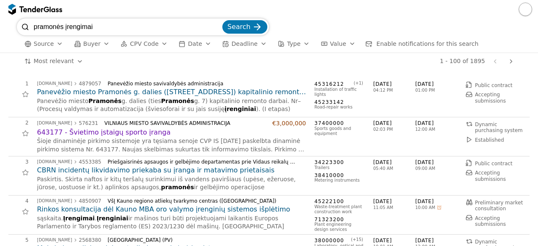
click at [238, 202] on div "VšĮ Kauno regiono atliekų tvarkymo centras ([GEOGRAPHIC_DATA])" at bounding box center [204, 201] width 192 height 6
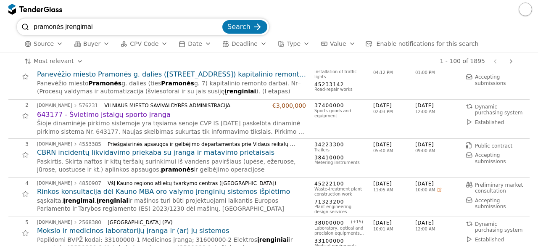
scroll to position [34, 0]
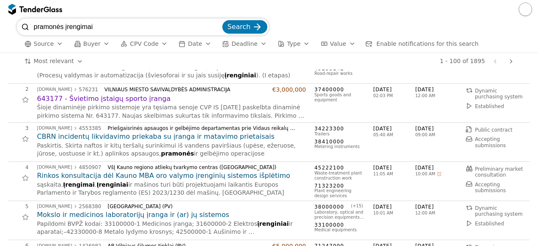
click at [196, 213] on h2 "Mokslo ir medicinos laboratorijų įranga ir (ar) jų sistemos" at bounding box center [171, 214] width 269 height 9
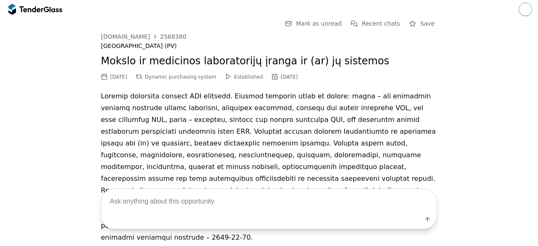
click at [192, 206] on textarea at bounding box center [268, 201] width 335 height 25
type textarea "techninės specifikacijos"
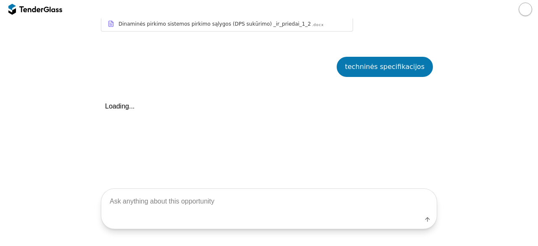
scroll to position [353, 0]
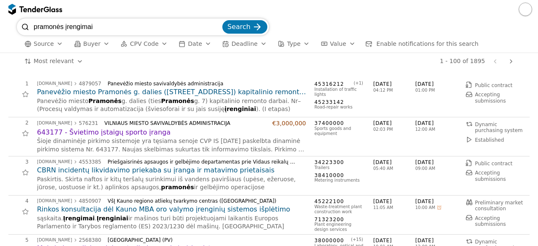
scroll to position [34, 0]
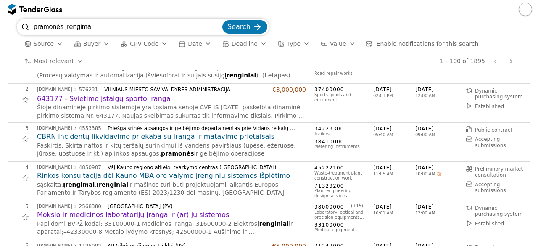
click at [229, 165] on div "VšĮ Kauno regiono atliekų tvarkymo centras ([GEOGRAPHIC_DATA])" at bounding box center [204, 167] width 192 height 6
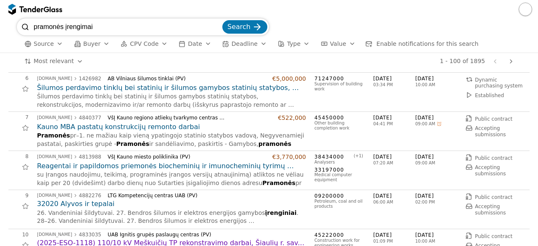
scroll to position [202, 0]
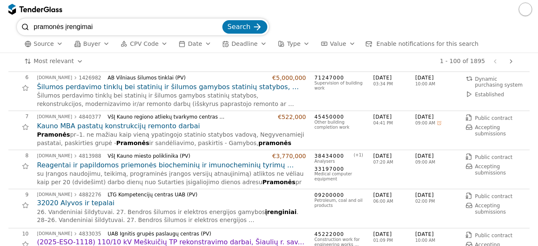
click at [229, 165] on h2 "Reagentai ir papildomos priemonės biocheminių ir imunocheminių tyrimų atlikimui…" at bounding box center [171, 164] width 269 height 9
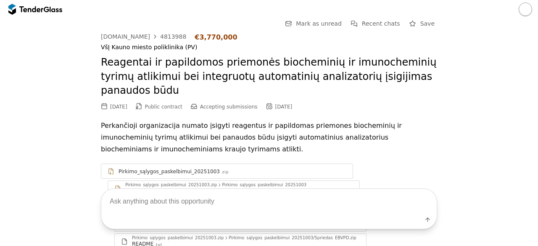
click at [174, 202] on textarea at bounding box center [268, 201] width 335 height 25
type textarea "techninės specifikacijos"
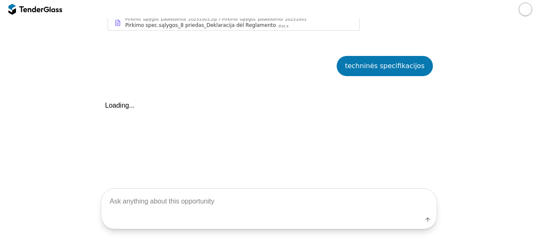
scroll to position [348, 0]
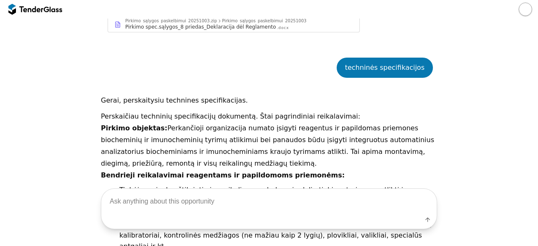
scroll to position [333, 0]
